Goal: Task Accomplishment & Management: Complete application form

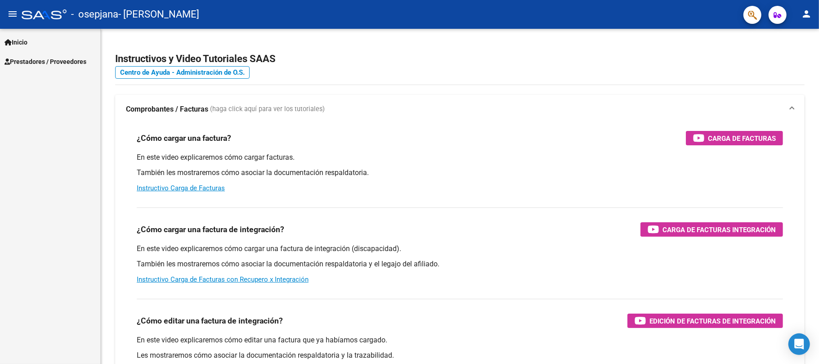
click at [35, 60] on span "Prestadores / Proveedores" at bounding box center [45, 62] width 82 height 10
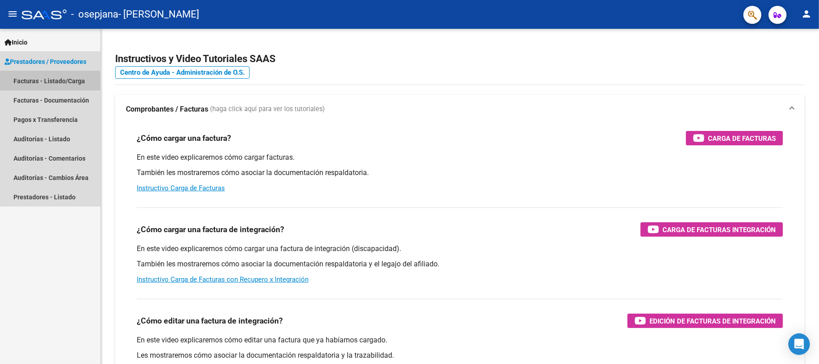
click at [49, 82] on link "Facturas - Listado/Carga" at bounding box center [50, 80] width 100 height 19
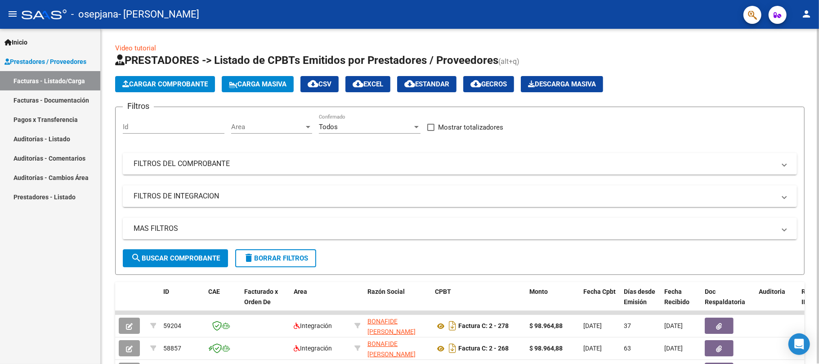
click at [180, 77] on button "Cargar Comprobante" at bounding box center [165, 84] width 100 height 16
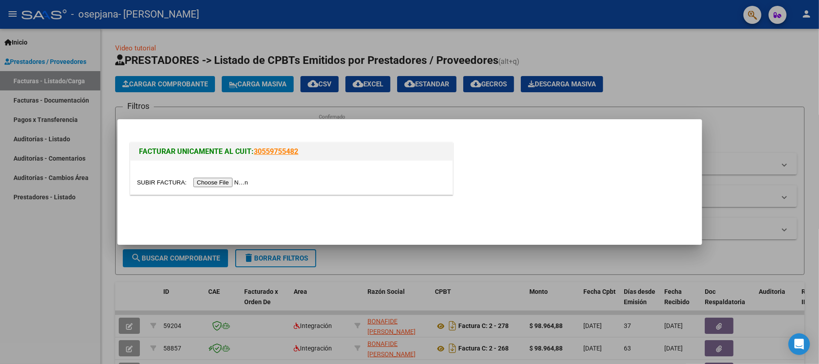
click at [233, 184] on input "file" at bounding box center [194, 182] width 114 height 9
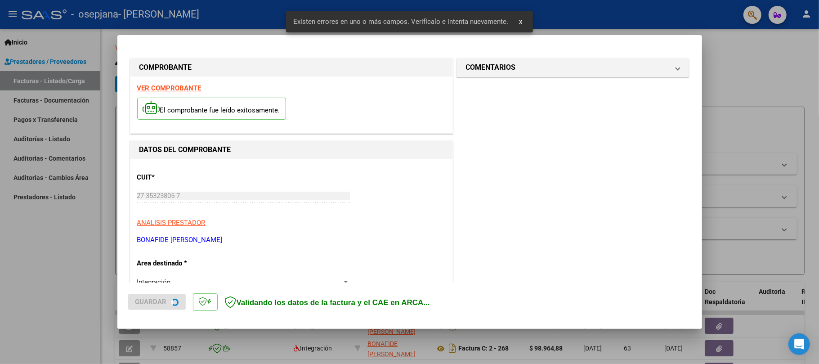
scroll to position [179, 0]
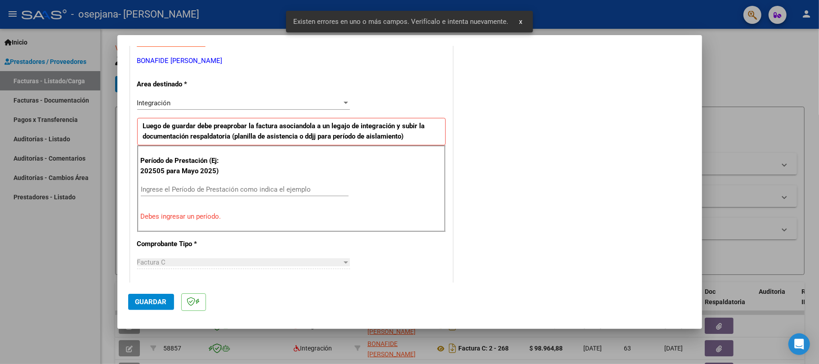
click at [164, 192] on input "Ingrese el Período de Prestación como indica el ejemplo" at bounding box center [245, 189] width 208 height 8
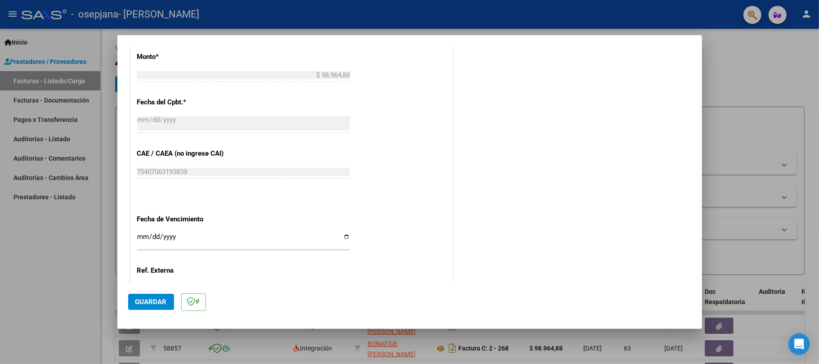
scroll to position [556, 0]
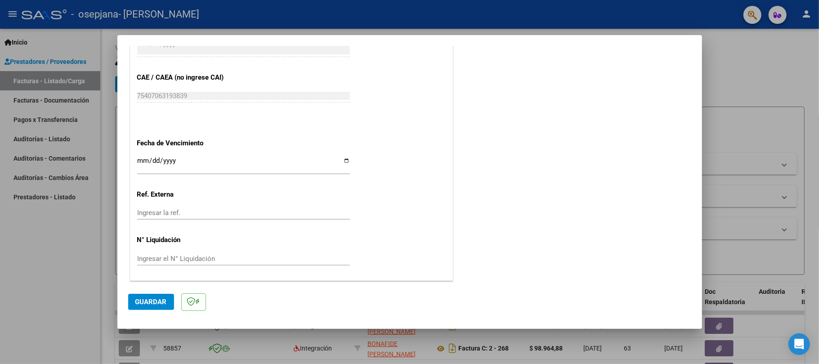
type input "202509"
click at [143, 167] on input "Ingresar la fecha" at bounding box center [243, 164] width 213 height 14
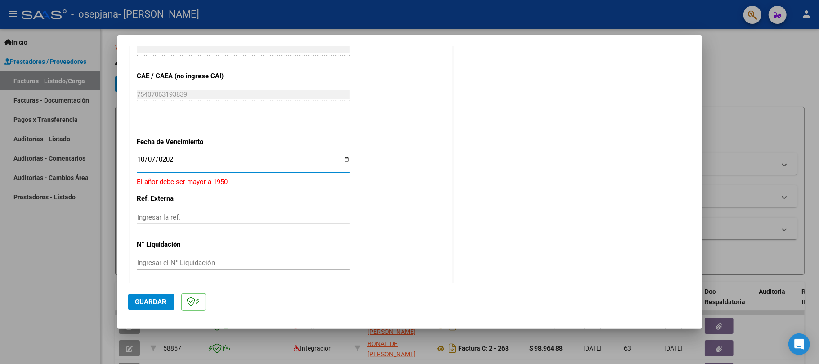
type input "[DATE]"
click at [213, 171] on div "[DATE] Ingresar la fecha" at bounding box center [243, 164] width 213 height 19
click at [150, 297] on button "Guardar" at bounding box center [151, 302] width 46 height 16
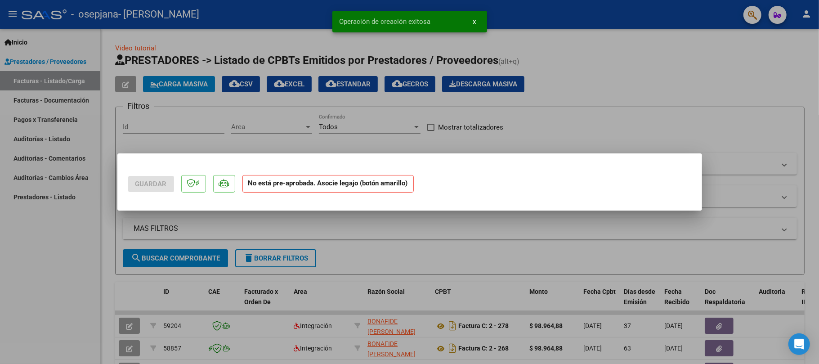
scroll to position [0, 0]
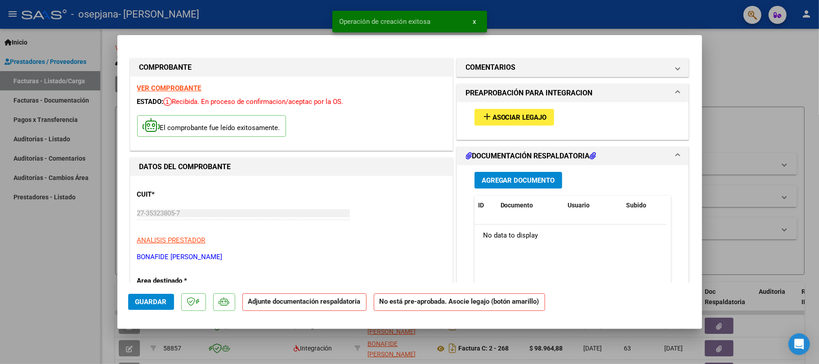
click at [501, 179] on span "Agregar Documento" at bounding box center [518, 180] width 73 height 8
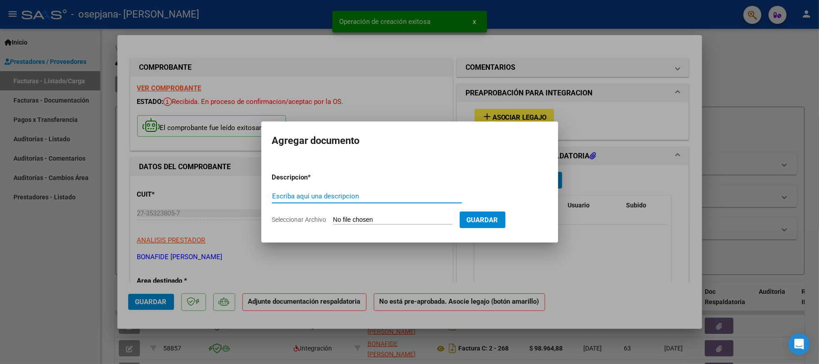
click at [371, 196] on input "Escriba aquí una descripcion" at bounding box center [367, 196] width 190 height 8
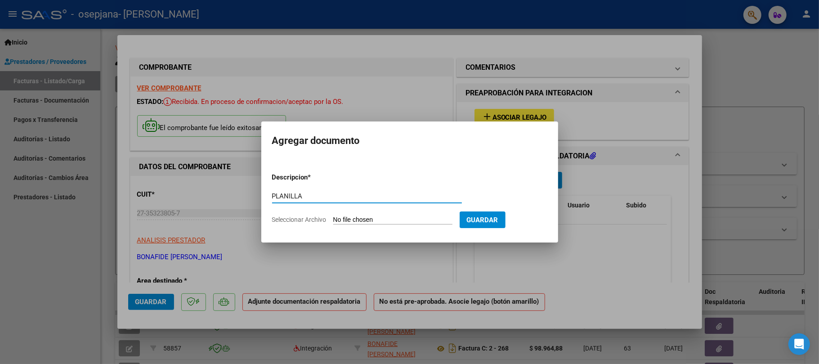
type input "PLANILLA"
click at [407, 222] on input "Seleccionar Archivo" at bounding box center [392, 220] width 119 height 9
type input "C:\fakepath\Planilla Keim - Septiembre.pdf"
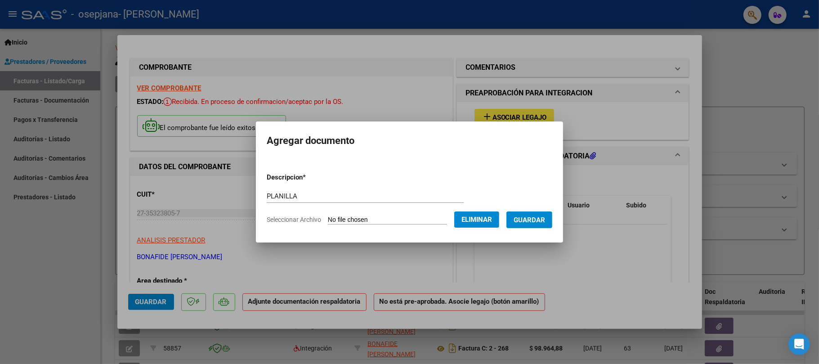
click at [544, 216] on span "Guardar" at bounding box center [529, 220] width 31 height 8
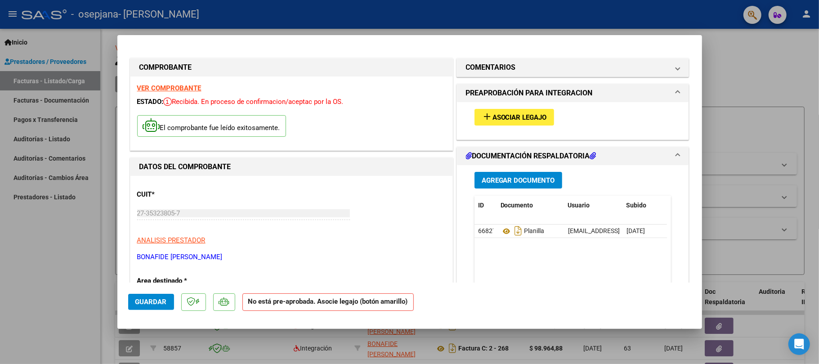
click at [504, 166] on div "Agregar Documento ID Documento Usuario Subido Acción 66827 Planilla [EMAIL_ADDR…" at bounding box center [573, 254] width 210 height 179
click at [503, 184] on span "Agregar Documento" at bounding box center [518, 180] width 73 height 8
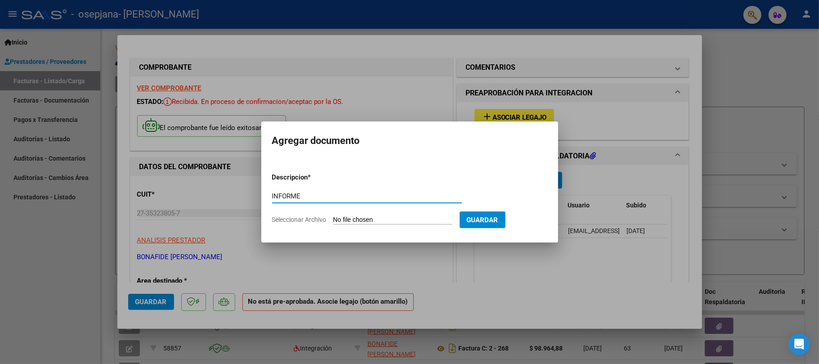
type input "INFORME"
click at [375, 221] on input "Seleccionar Archivo" at bounding box center [392, 220] width 119 height 9
type input "C:\fakepath\INFORME SEPTIEMBRE [PERSON_NAME].pdf"
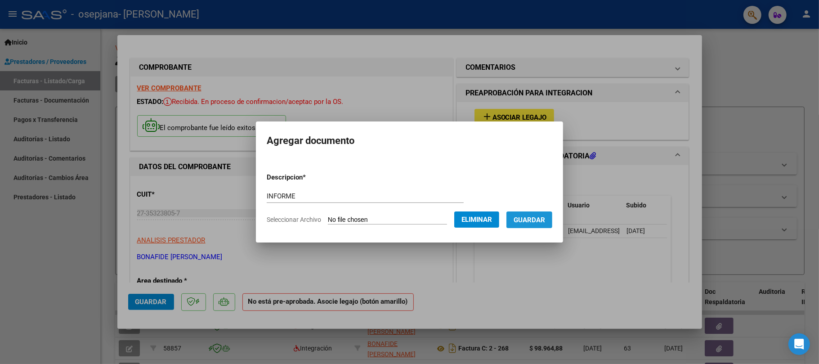
click at [545, 219] on span "Guardar" at bounding box center [529, 220] width 31 height 8
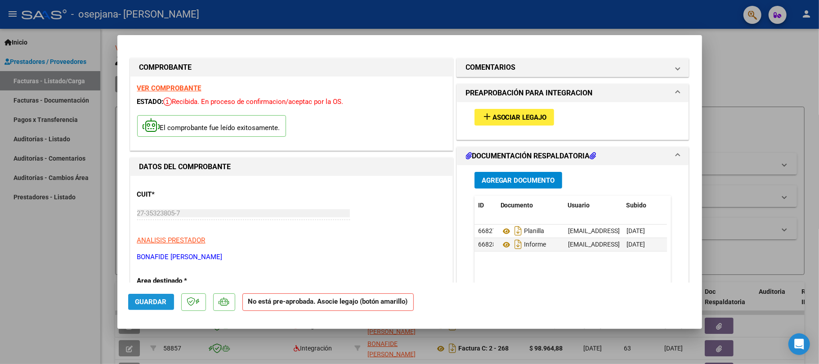
click at [164, 301] on span "Guardar" at bounding box center [150, 302] width 31 height 8
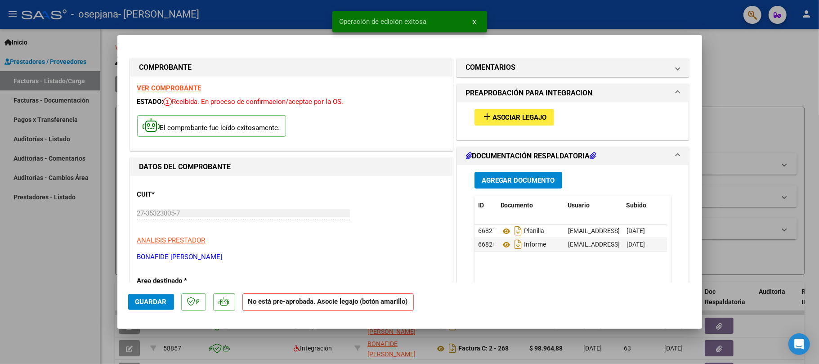
click at [52, 302] on div at bounding box center [409, 182] width 819 height 364
